Goal: Complete application form

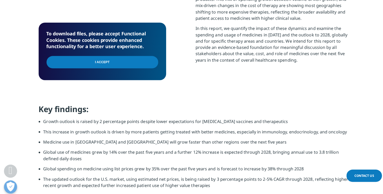
scroll to position [416, 0]
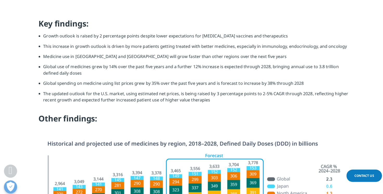
click at [81, 44] on li "This increase in growth outlook is driven by more patients getting treated with…" at bounding box center [194, 48] width 302 height 10
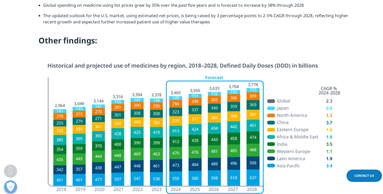
scroll to position [520, 0]
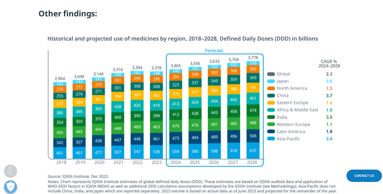
drag, startPoint x: 51, startPoint y: 41, endPoint x: 122, endPoint y: 37, distance: 71.1
click at [133, 36] on img at bounding box center [191, 117] width 291 height 165
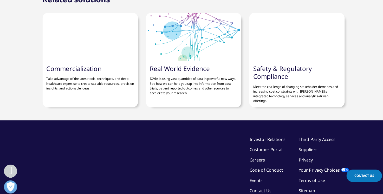
scroll to position [1742, 0]
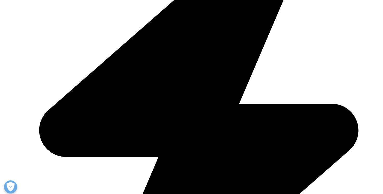
scroll to position [201, 307]
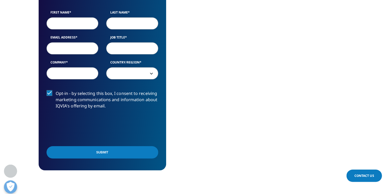
click at [65, 29] on input "First Name" at bounding box center [71, 23] width 51 height 12
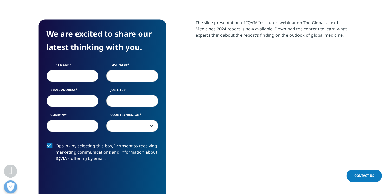
type input "智英"
select select "[GEOGRAPHIC_DATA]"
click at [63, 102] on input "Email Address" at bounding box center [71, 100] width 51 height 12
drag, startPoint x: 58, startPoint y: 101, endPoint x: 97, endPoint y: 100, distance: 38.2
click at [97, 100] on input "Email Address" at bounding box center [71, 100] width 51 height 12
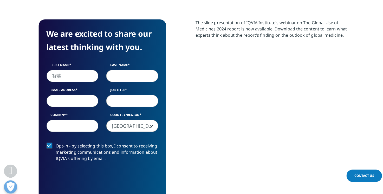
click at [121, 100] on input "Job Title" at bounding box center [130, 100] width 51 height 12
drag, startPoint x: 77, startPoint y: 100, endPoint x: 116, endPoint y: 99, distance: 39.3
click at [112, 100] on div "First Name 智英 Last Name Email Address Job Title Company Country/Region United S…" at bounding box center [101, 99] width 118 height 74
click at [119, 99] on input "Job Title" at bounding box center [130, 100] width 51 height 12
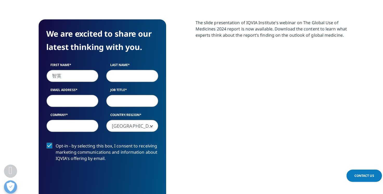
click at [76, 128] on input "Company" at bounding box center [71, 125] width 51 height 12
drag, startPoint x: 78, startPoint y: 126, endPoint x: 24, endPoint y: 126, distance: 54.1
click at [24, 126] on section "We are excited to share our latest thinking with you. First Name 智英 Last Name E…" at bounding box center [191, 120] width 383 height 248
type input "SMBC"
drag, startPoint x: 66, startPoint y: 74, endPoint x: 42, endPoint y: 75, distance: 24.0
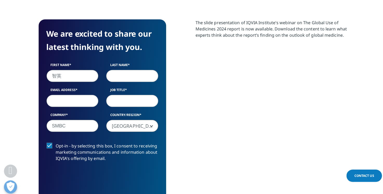
click at [42, 75] on div "First Name 智英" at bounding box center [71, 71] width 59 height 19
type input "T"
type input "Tomohide"
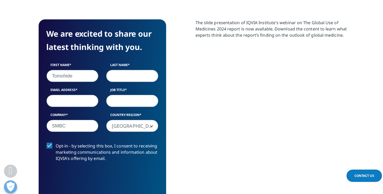
drag, startPoint x: 125, startPoint y: 74, endPoint x: 98, endPoint y: 74, distance: 26.8
click at [98, 74] on div "First Name Tomohide Last Name Email Address Job Title Company SMBC Country/Regi…" at bounding box center [101, 99] width 118 height 74
type input "Sanpei"
click at [114, 101] on input "Job Title" at bounding box center [130, 100] width 51 height 12
drag, startPoint x: 119, startPoint y: 99, endPoint x: 171, endPoint y: 100, distance: 52.0
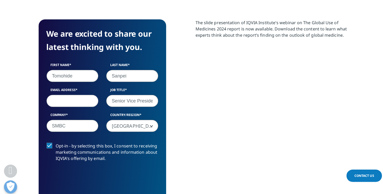
click at [171, 100] on div "We are excited to share our latest thinking with you. First Name Tomohide Last …" at bounding box center [191, 119] width 307 height 201
type input "Senior Vice President"
click at [231, 101] on div "The slide presentation of IQVIA Institute's webinar on The Global Use of Medici…" at bounding box center [269, 119] width 152 height 201
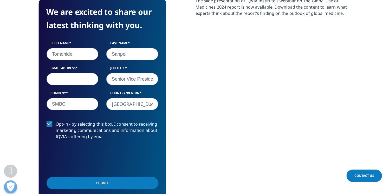
scroll to position [234, 0]
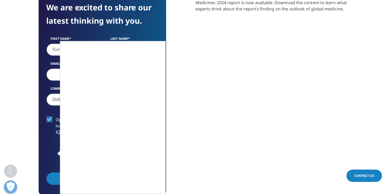
click at [151, 192] on div at bounding box center [191, 97] width 383 height 194
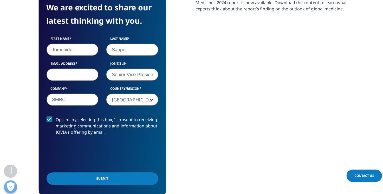
click at [102, 179] on input "Submit" at bounding box center [101, 177] width 110 height 12
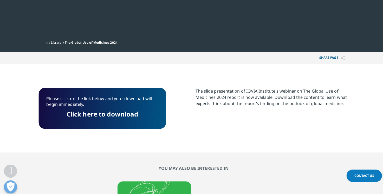
scroll to position [27, 0]
